Goal: Navigation & Orientation: Find specific page/section

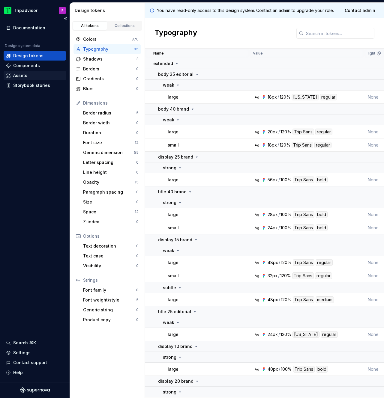
click at [27, 75] on div "Assets" at bounding box center [35, 76] width 58 height 6
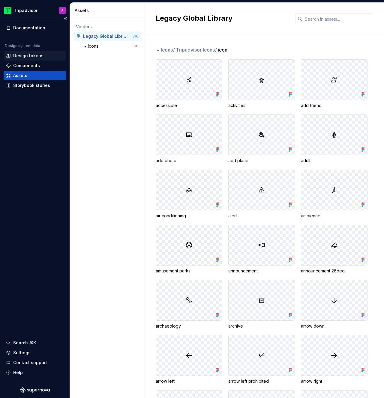
click at [34, 54] on div "Design tokens" at bounding box center [28, 56] width 30 height 6
